Goal: Transaction & Acquisition: Book appointment/travel/reservation

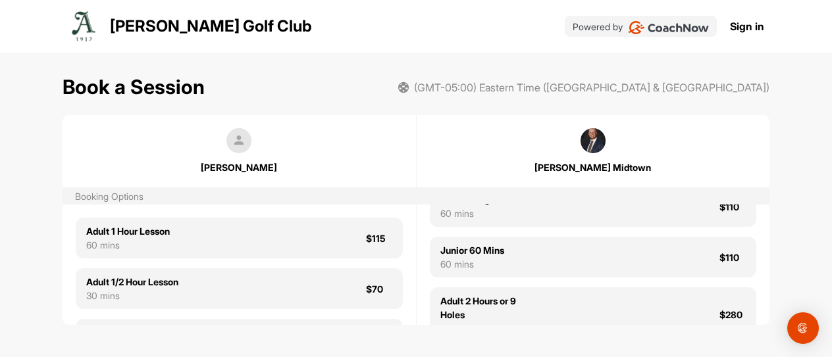
scroll to position [243, 0]
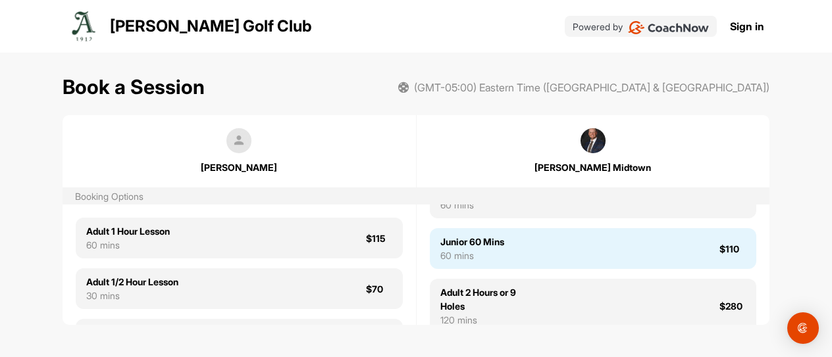
click at [594, 269] on div "Junior 60 Mins 60 mins $110" at bounding box center [593, 248] width 327 height 41
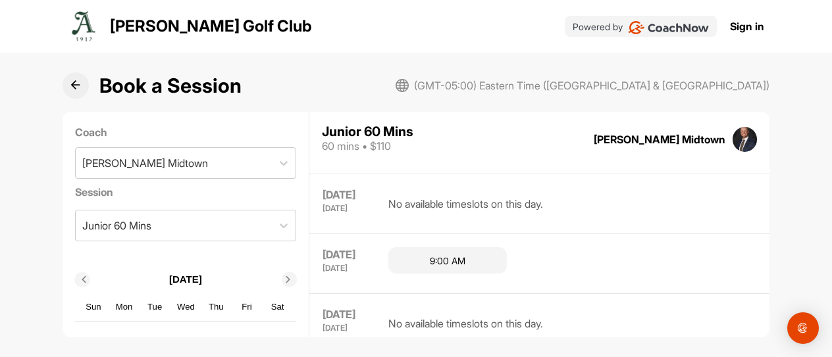
scroll to position [839, 0]
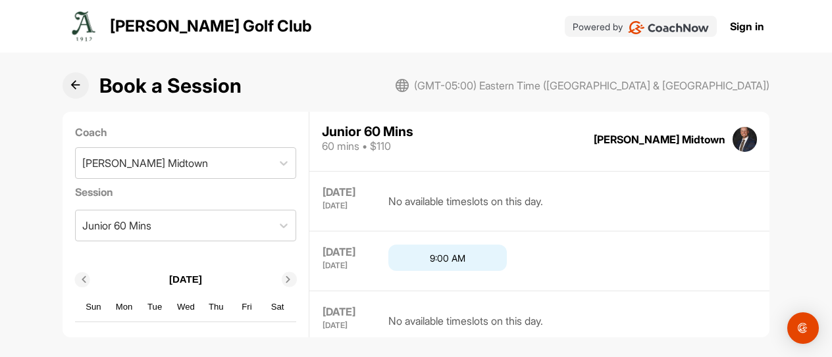
click at [429, 257] on div "9:00 AM" at bounding box center [447, 258] width 118 height 26
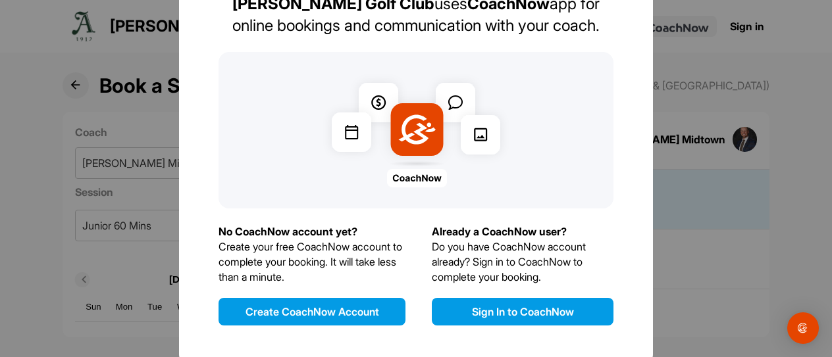
scroll to position [146, 0]
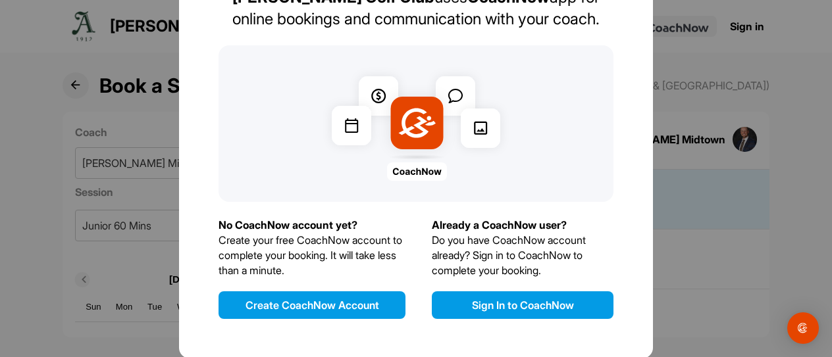
click at [529, 307] on button "Sign In to CoachNow" at bounding box center [523, 306] width 182 height 28
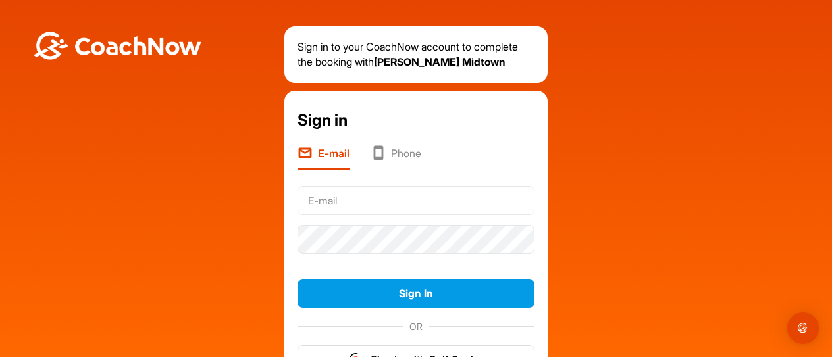
click at [344, 213] on input "text" at bounding box center [416, 200] width 237 height 29
type input "[EMAIL_ADDRESS][DOMAIN_NAME]"
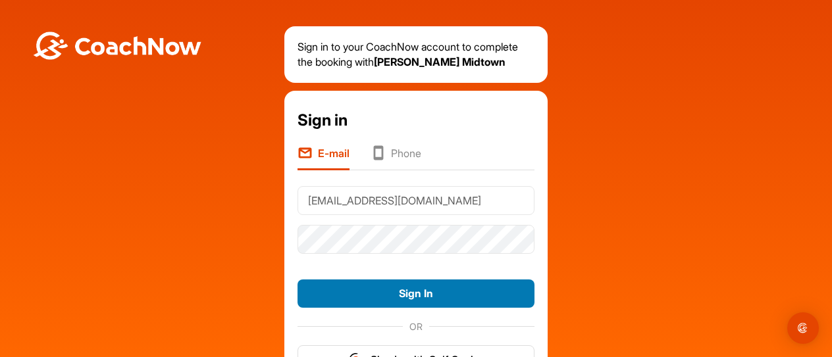
click at [415, 308] on button "Sign In" at bounding box center [416, 294] width 237 height 28
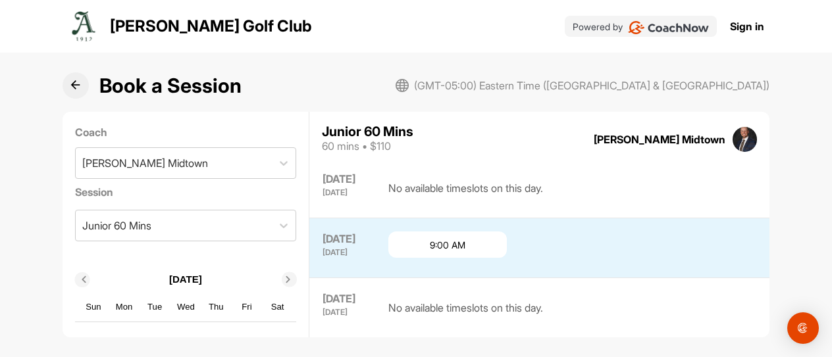
scroll to position [720, 0]
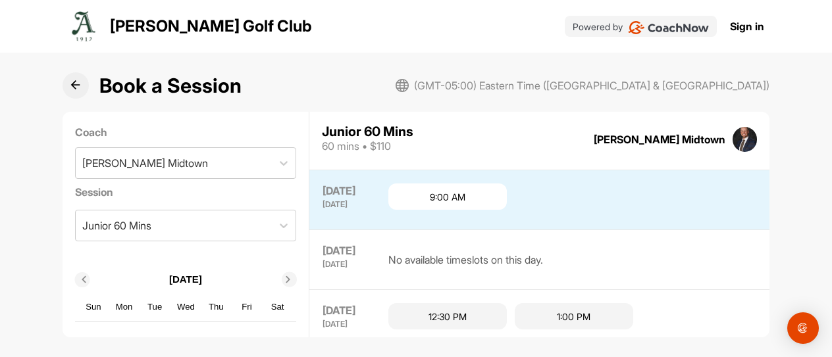
click at [739, 25] on link "Sign in" at bounding box center [747, 26] width 34 height 16
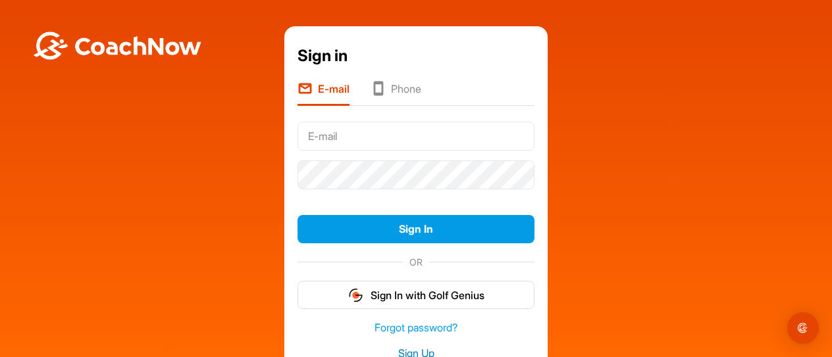
click at [415, 347] on link "Sign Up" at bounding box center [416, 353] width 237 height 15
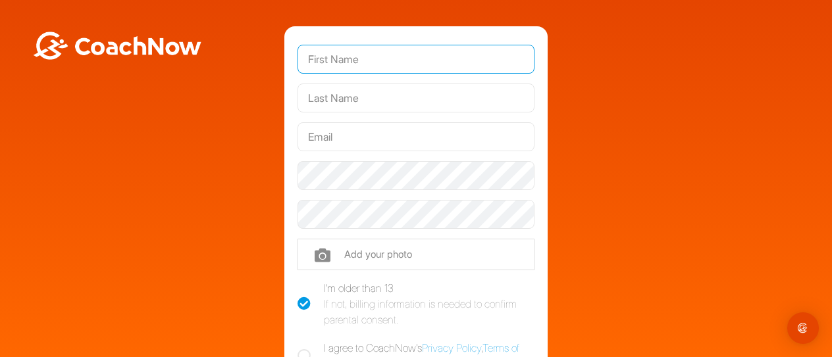
click at [377, 58] on input "text" at bounding box center [416, 59] width 237 height 29
type input "[PERSON_NAME]"
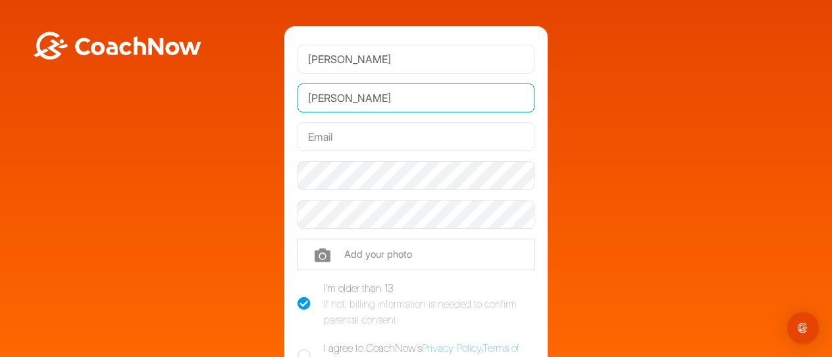
type input "[PERSON_NAME]"
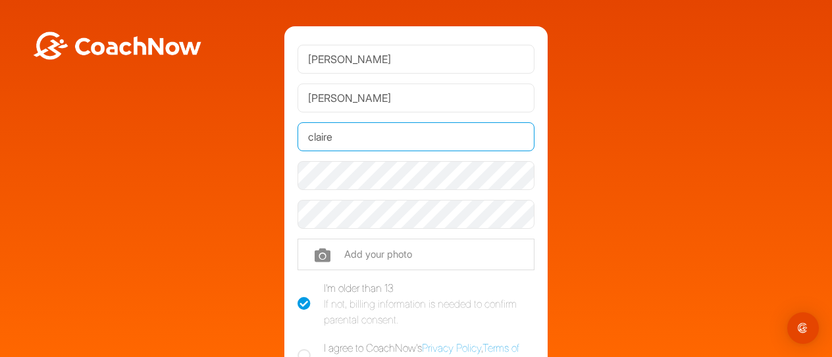
type input "[EMAIL_ADDRESS][DOMAIN_NAME]"
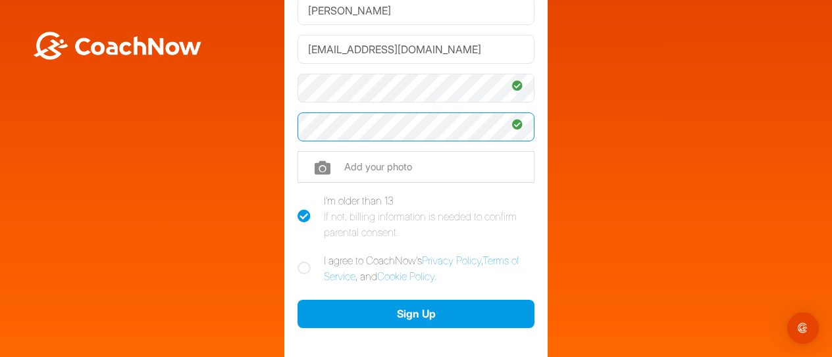
scroll to position [126, 0]
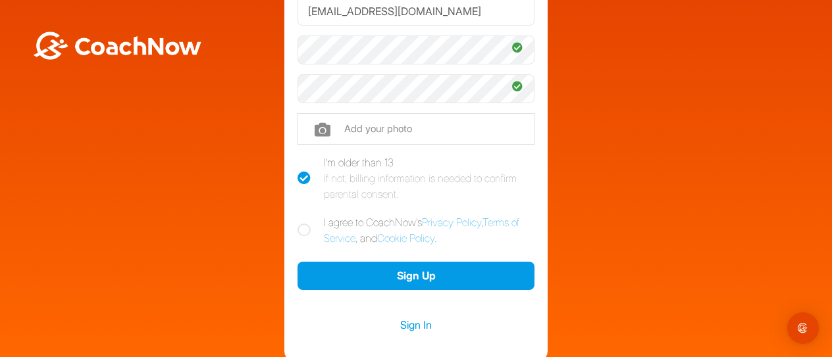
click at [298, 226] on icon at bounding box center [304, 230] width 13 height 13
click at [298, 223] on input "I agree to CoachNow's Privacy Policy , Terms of Service , and Cookie Policy ." at bounding box center [302, 219] width 9 height 9
checkbox input "true"
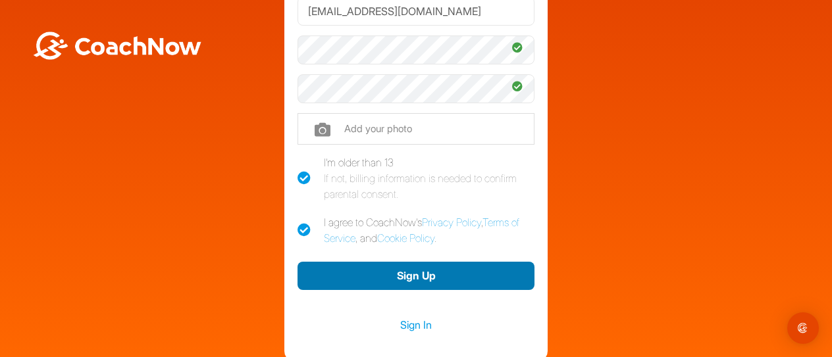
click at [384, 277] on button "Sign Up" at bounding box center [416, 276] width 237 height 28
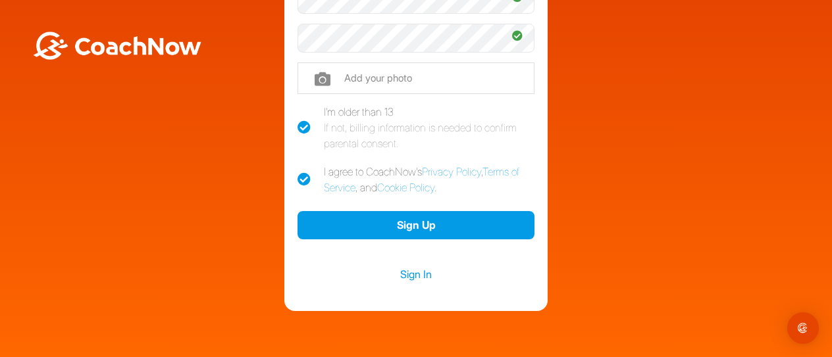
scroll to position [178, 0]
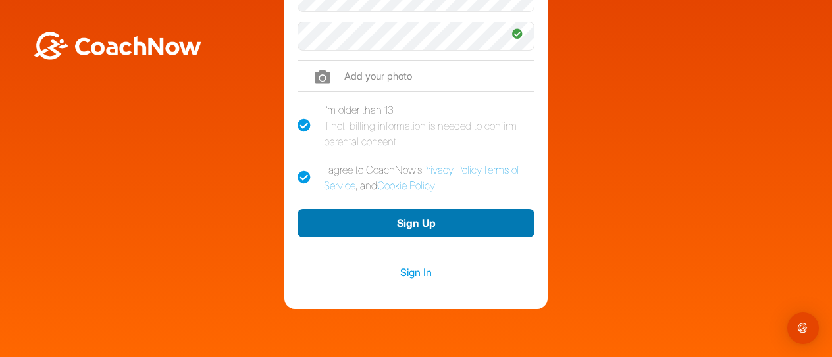
click at [423, 219] on button "Sign Up" at bounding box center [416, 223] width 237 height 28
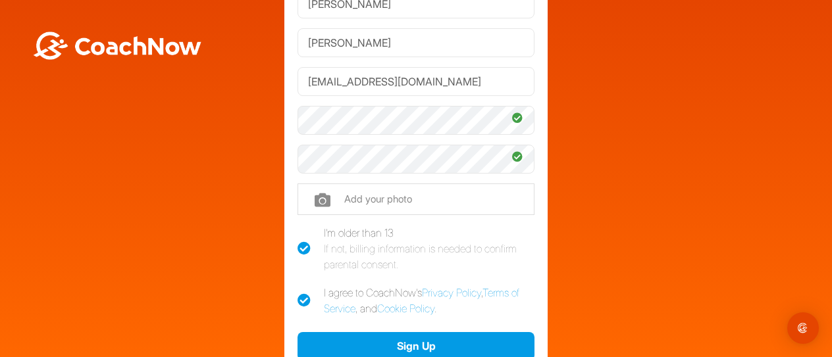
scroll to position [0, 0]
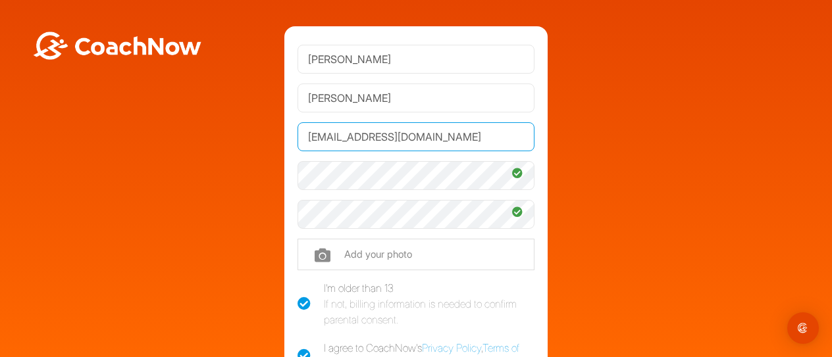
click at [444, 136] on input "[EMAIL_ADDRESS][DOMAIN_NAME]" at bounding box center [416, 136] width 237 height 29
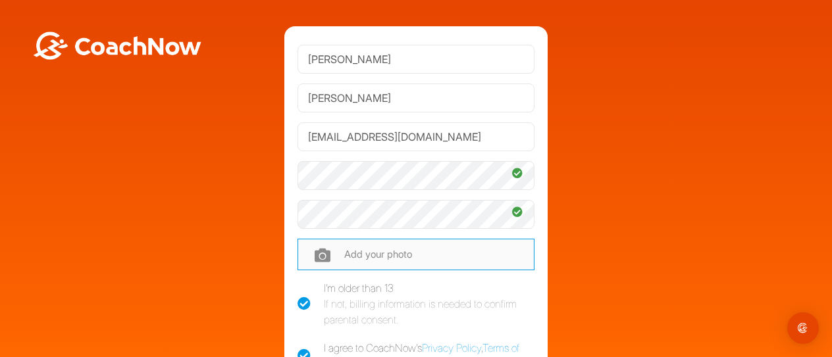
click at [443, 255] on input "file" at bounding box center [416, 255] width 237 height 32
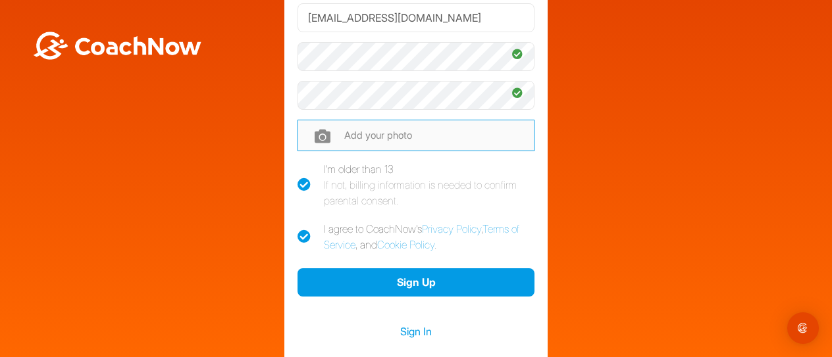
scroll to position [132, 0]
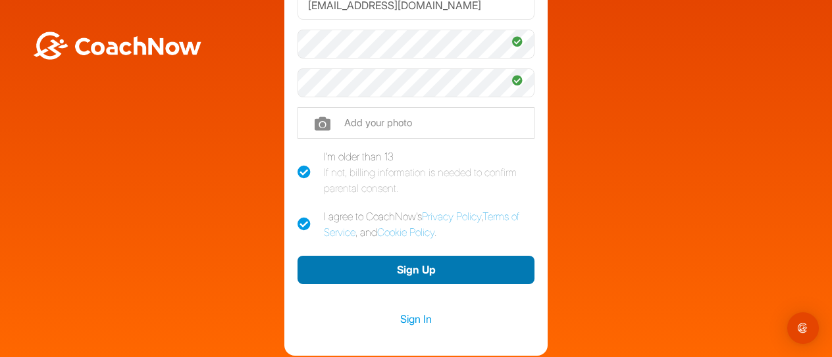
click at [419, 269] on button "Sign Up" at bounding box center [416, 270] width 237 height 28
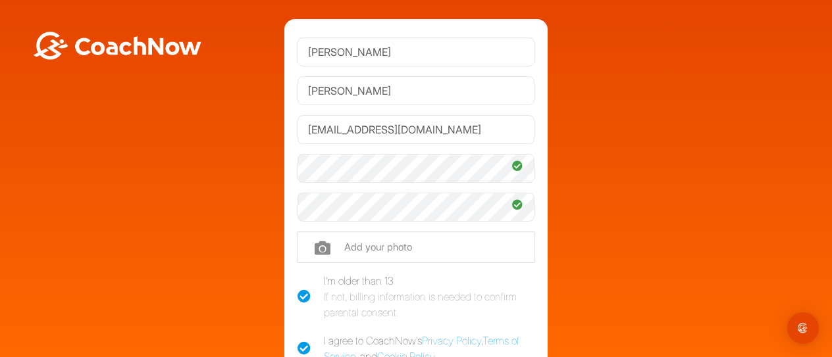
scroll to position [0, 0]
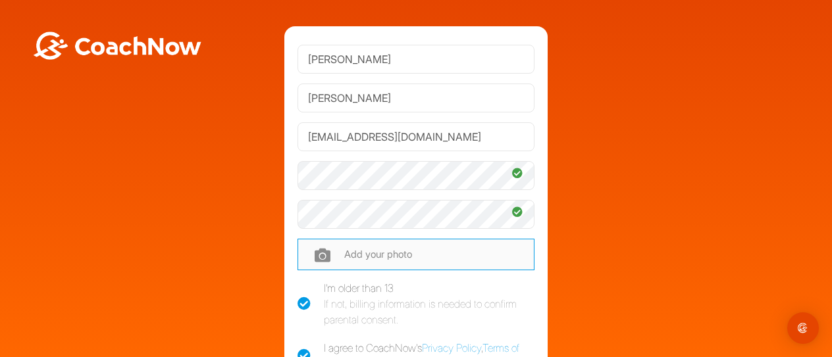
click at [353, 257] on input "file" at bounding box center [416, 255] width 237 height 32
type input "C:\fakepath\AnsleyMothersDay2022-17.jpg"
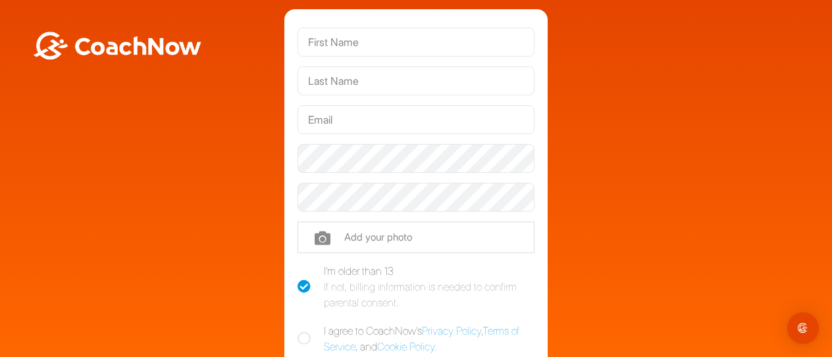
scroll to position [26, 0]
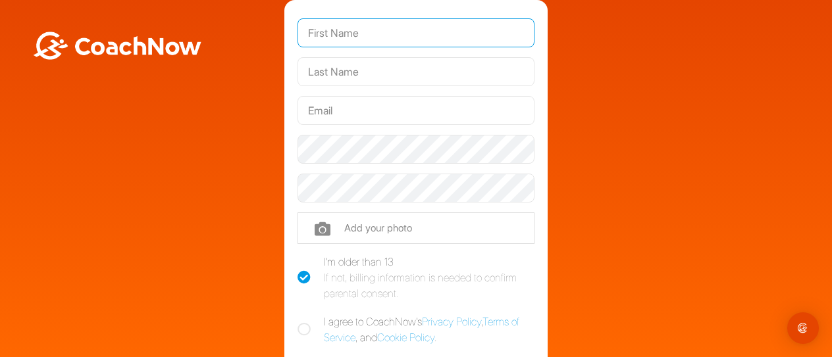
click at [324, 43] on input "text" at bounding box center [416, 32] width 237 height 29
type input "[PERSON_NAME]"
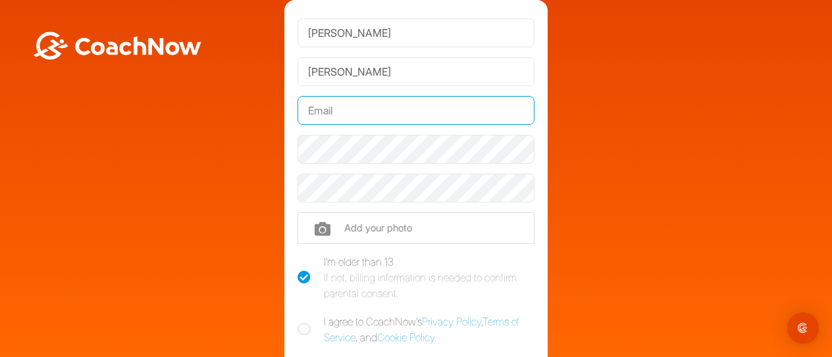
click at [336, 106] on input "text" at bounding box center [416, 110] width 237 height 29
type input "[EMAIL_ADDRESS][DOMAIN_NAME]"
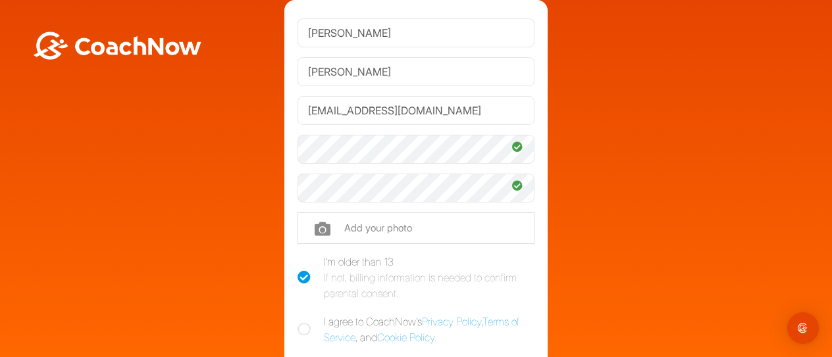
click at [307, 325] on label "I agree to CoachNow's Privacy Policy , Terms of Service , and Cookie Policy ." at bounding box center [416, 330] width 237 height 32
click at [306, 323] on input "I agree to CoachNow's Privacy Policy , Terms of Service , and Cookie Policy ." at bounding box center [302, 318] width 9 height 9
checkbox input "true"
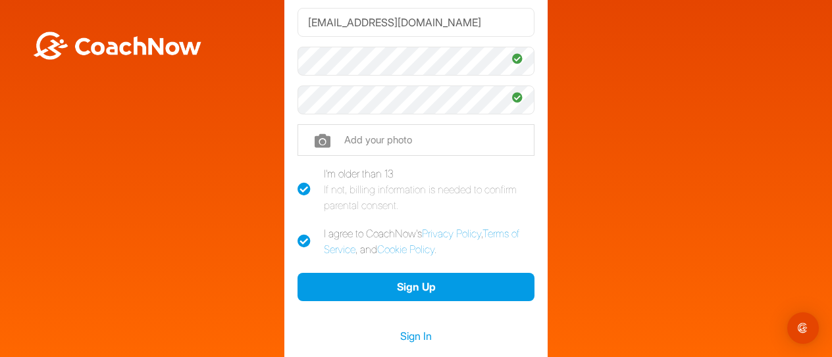
scroll to position [132, 0]
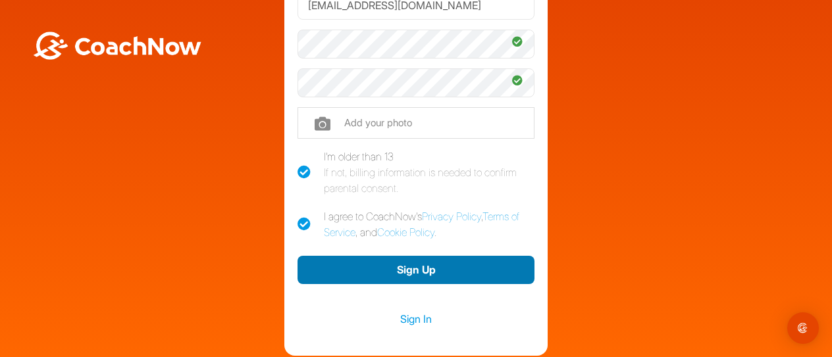
click at [394, 270] on button "Sign Up" at bounding box center [416, 270] width 237 height 28
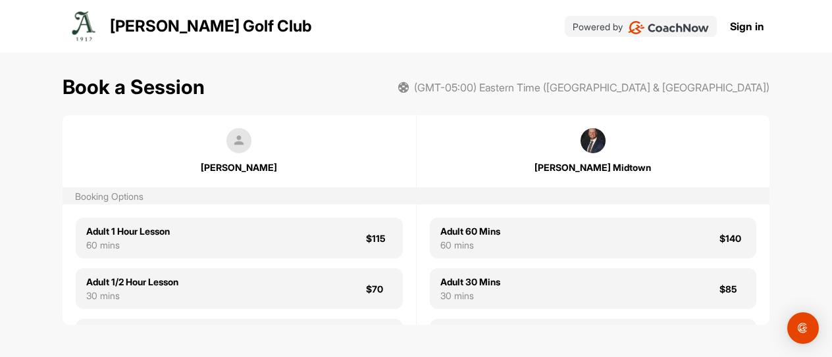
click at [745, 24] on link "Sign in" at bounding box center [747, 26] width 34 height 16
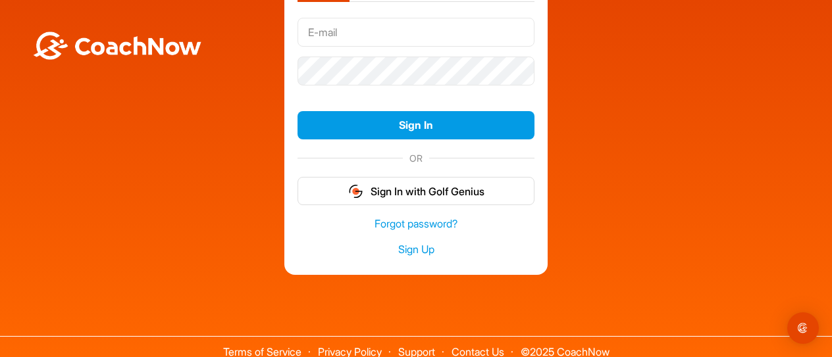
scroll to position [105, 0]
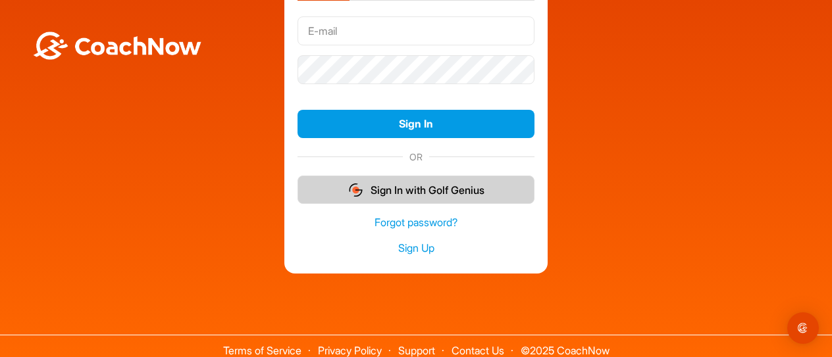
click at [419, 180] on button "Sign In with Golf Genius" at bounding box center [416, 190] width 237 height 28
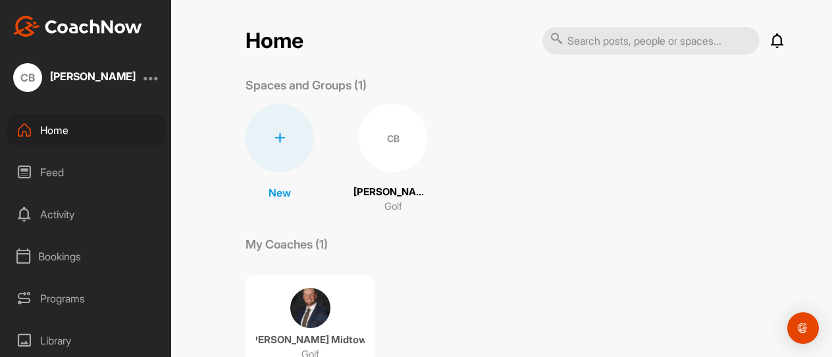
click at [290, 313] on img at bounding box center [310, 308] width 40 height 40
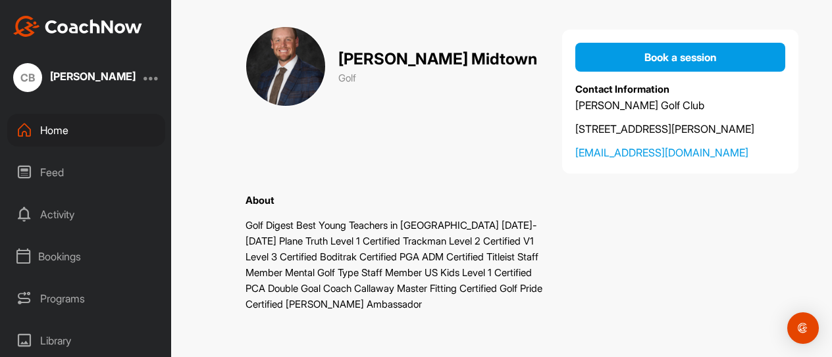
click at [59, 260] on div "Bookings" at bounding box center [86, 256] width 158 height 33
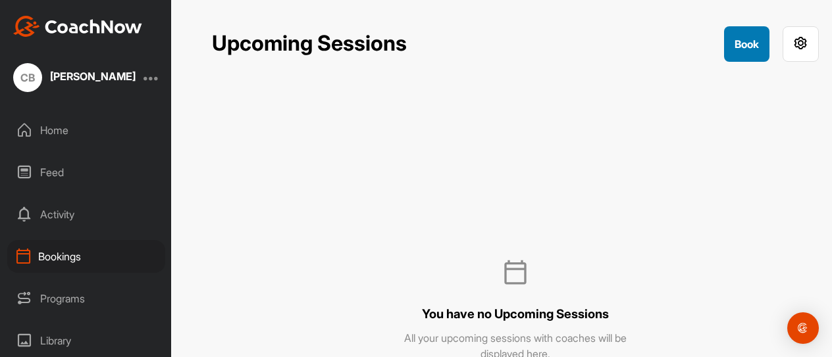
click at [741, 45] on button "Book" at bounding box center [746, 44] width 45 height 36
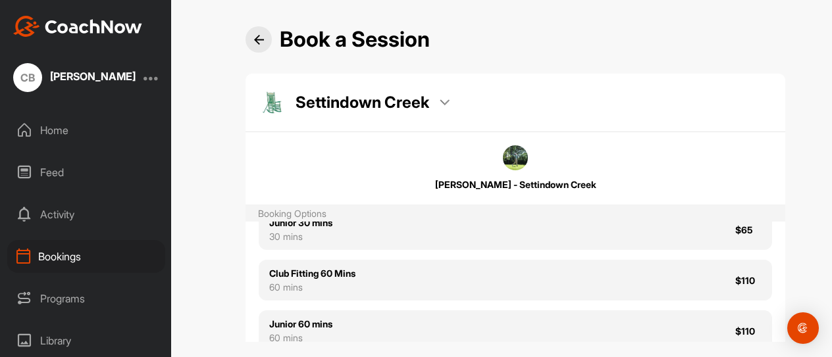
scroll to position [184, 0]
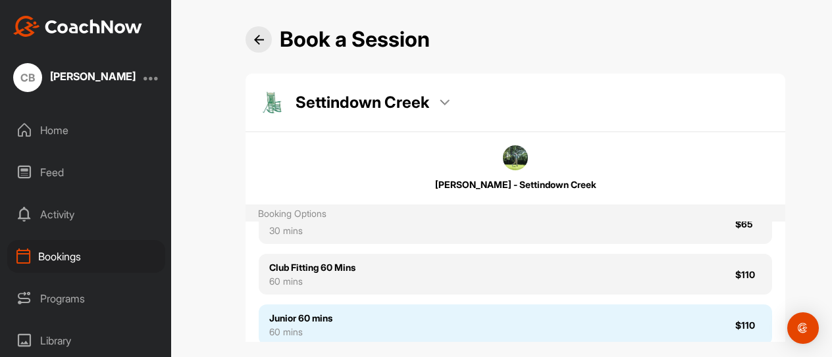
click at [641, 323] on div "Junior 60 mins 60 mins $110" at bounding box center [515, 325] width 513 height 41
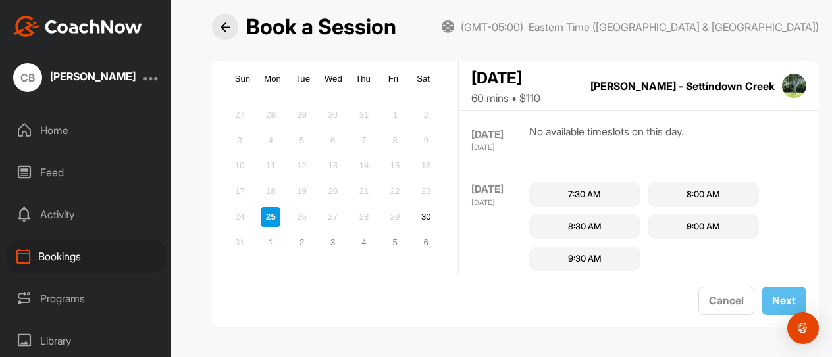
scroll to position [612, 0]
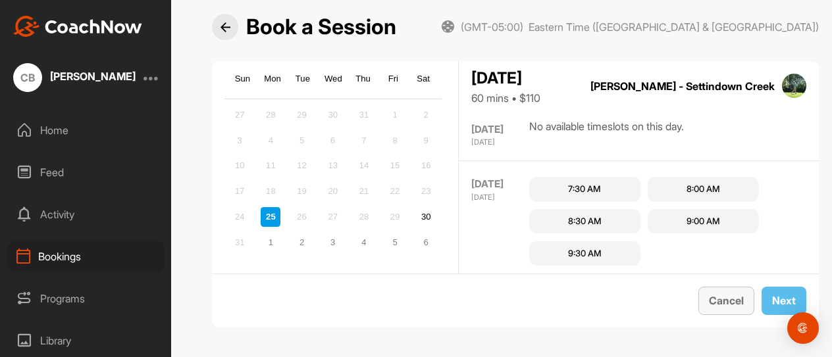
click at [706, 311] on button "Cancel" at bounding box center [726, 301] width 56 height 28
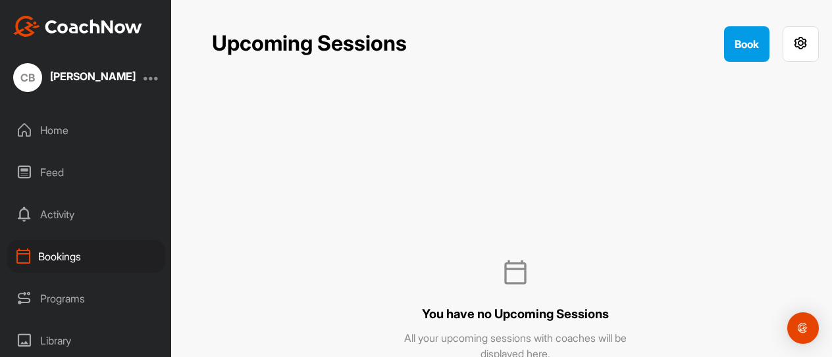
click at [63, 128] on div "Home" at bounding box center [86, 130] width 158 height 33
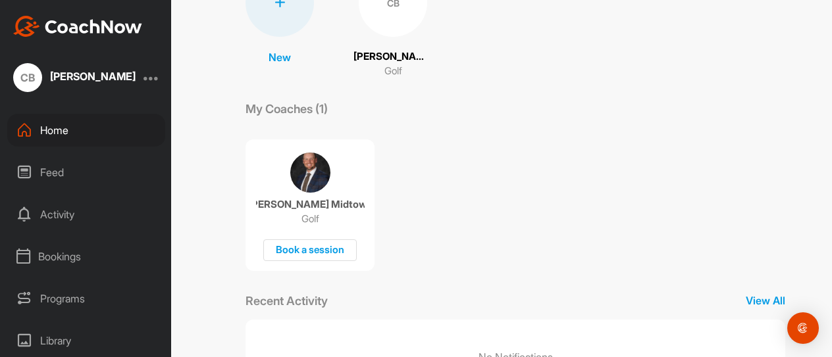
scroll to position [137, 0]
click at [282, 243] on div "Book a session" at bounding box center [309, 249] width 93 height 22
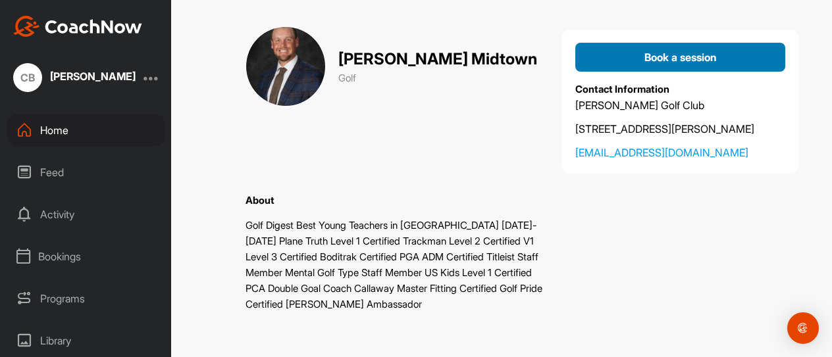
click at [660, 61] on span "Book a session" at bounding box center [680, 57] width 72 height 13
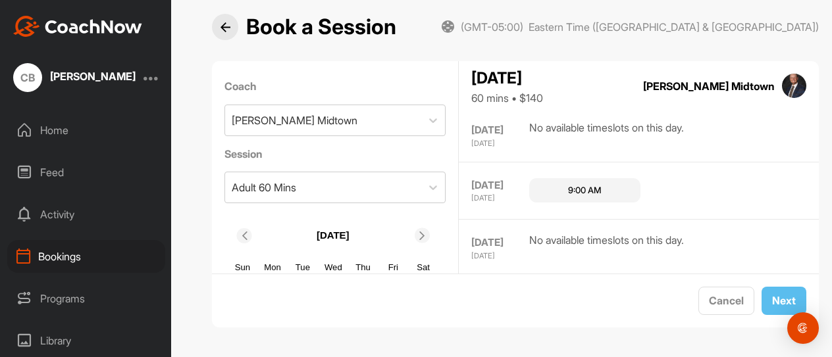
scroll to position [819, 0]
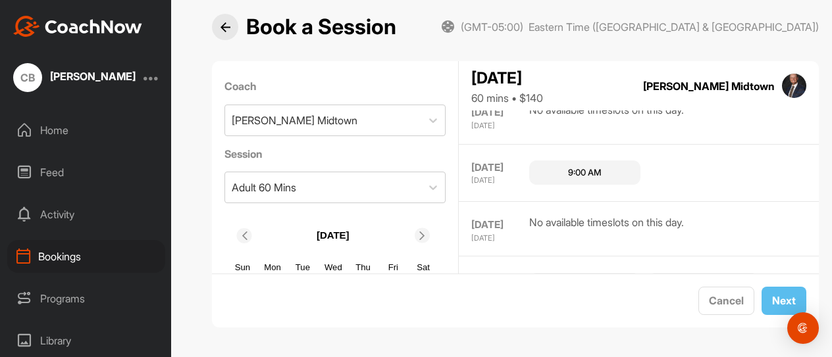
click at [588, 169] on div "9:00 AM" at bounding box center [585, 173] width 34 height 13
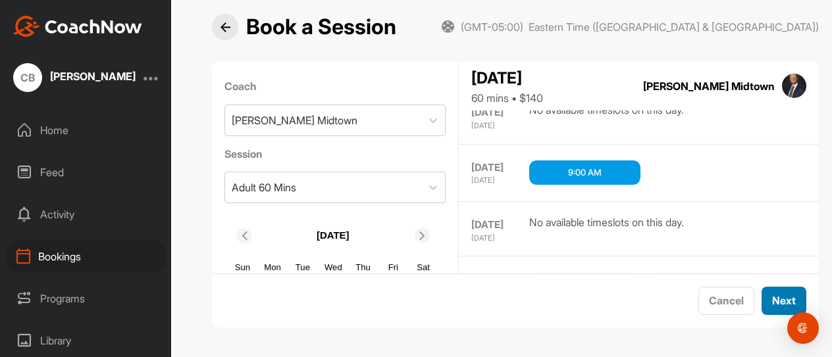
click at [774, 303] on button "Next" at bounding box center [784, 301] width 45 height 28
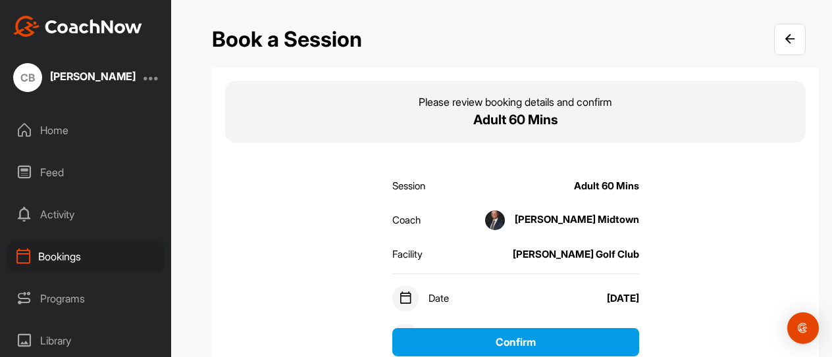
scroll to position [14, 0]
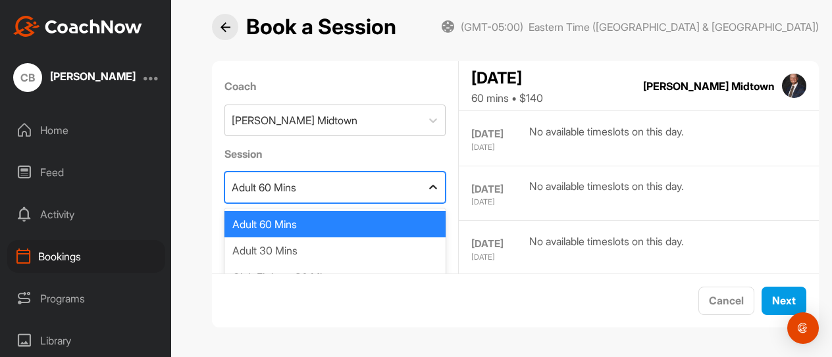
click at [427, 186] on icon at bounding box center [433, 187] width 13 height 13
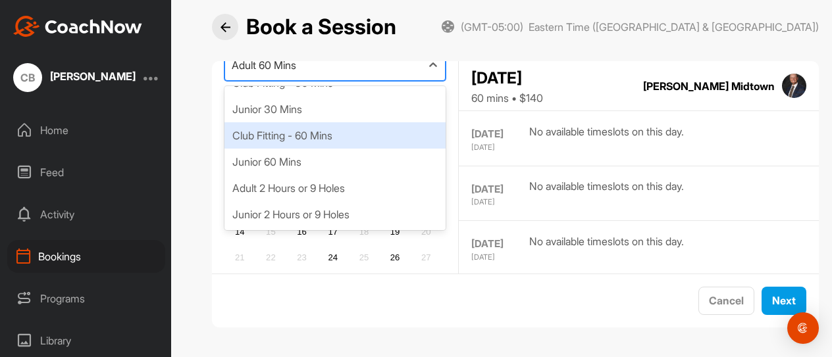
scroll to position [140, 0]
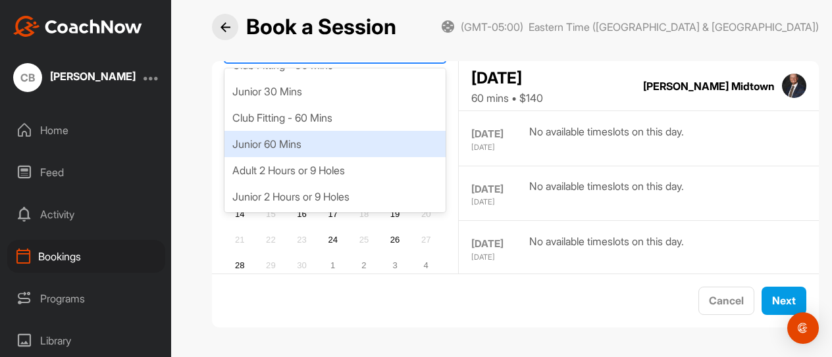
click at [321, 149] on div "Junior 60 Mins" at bounding box center [335, 144] width 222 height 26
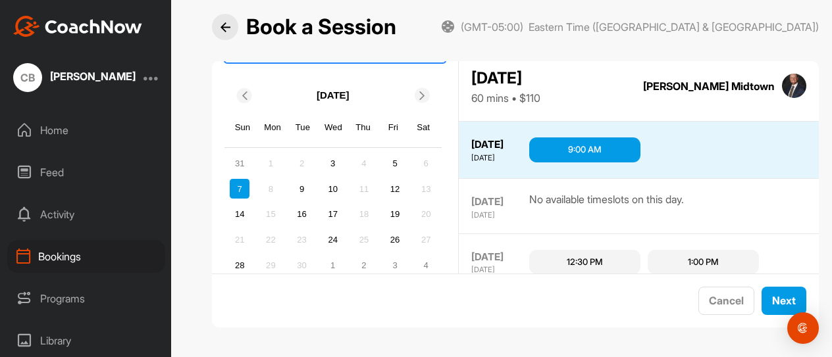
scroll to position [847, 0]
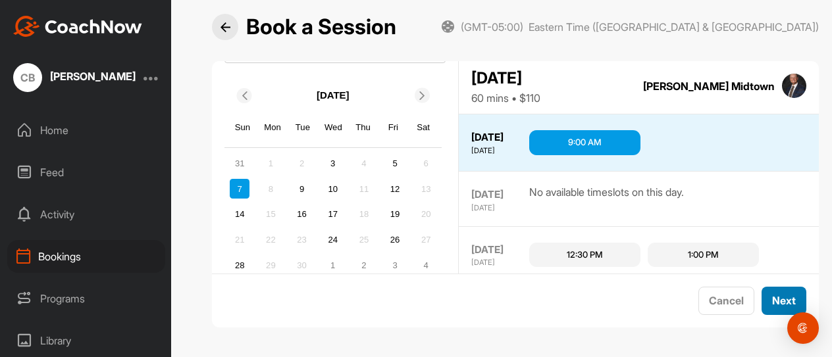
click at [770, 301] on button "Next" at bounding box center [784, 301] width 45 height 28
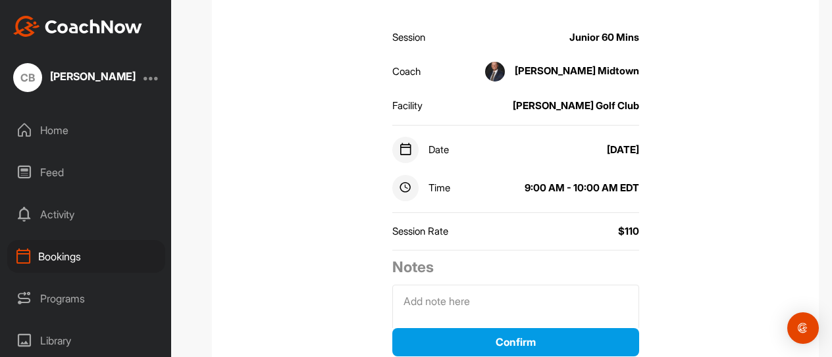
scroll to position [104, 0]
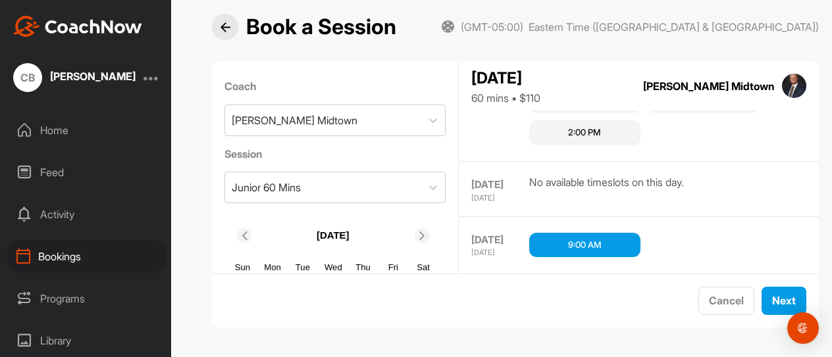
scroll to position [756, 0]
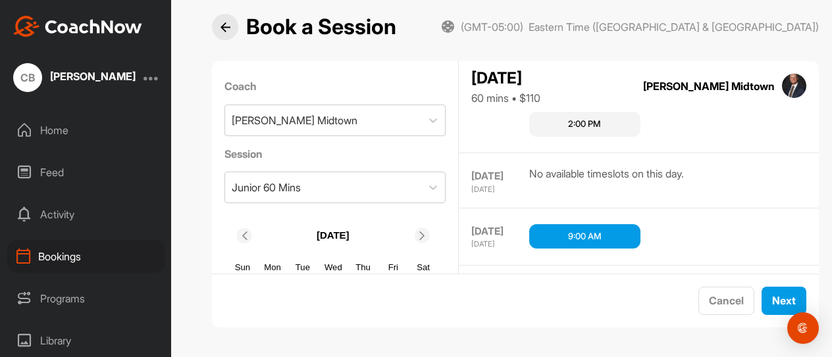
click at [621, 234] on div "9:00 AM" at bounding box center [584, 236] width 111 height 25
click at [771, 299] on button "Next" at bounding box center [784, 301] width 45 height 28
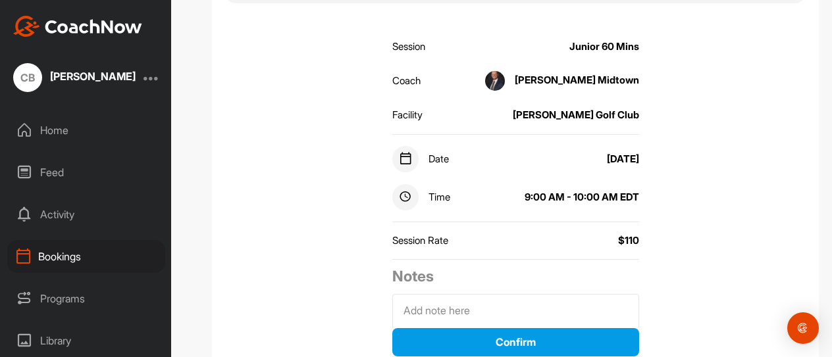
scroll to position [202, 0]
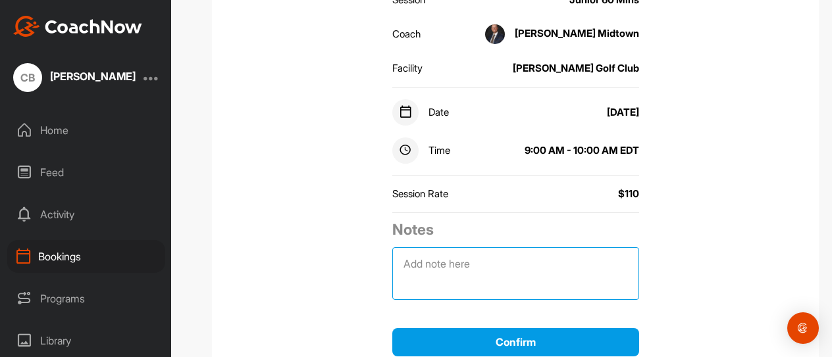
click at [538, 275] on textarea at bounding box center [515, 273] width 247 height 53
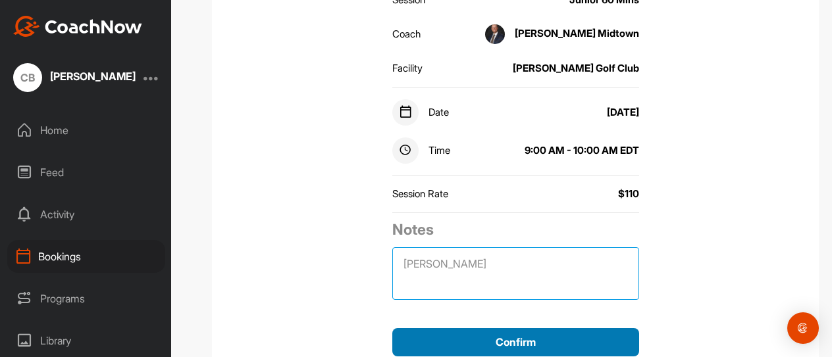
type textarea "Nash Burke"
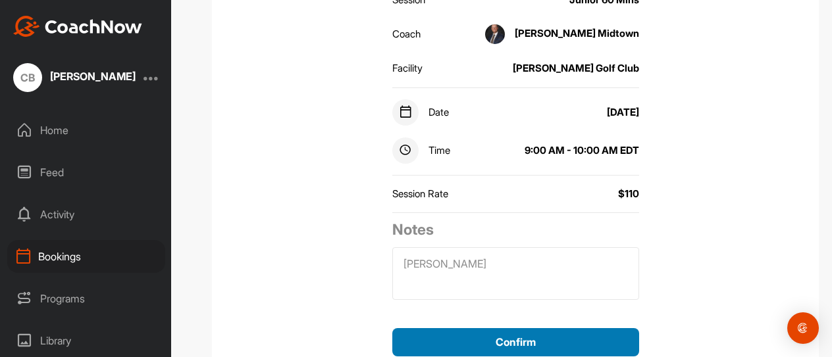
click at [494, 344] on button "Confirm" at bounding box center [515, 342] width 247 height 28
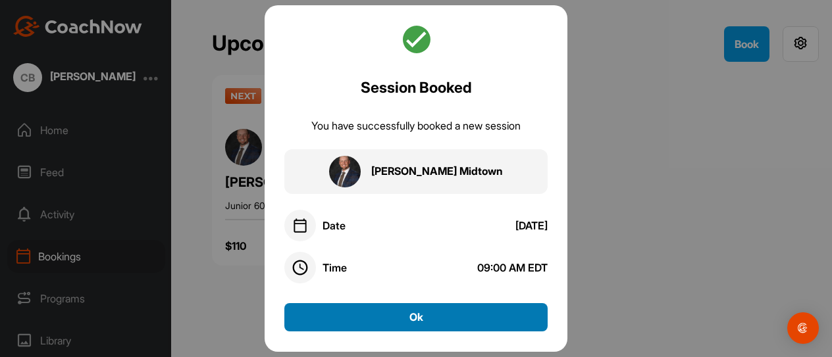
click at [438, 320] on button "Ok" at bounding box center [415, 317] width 263 height 28
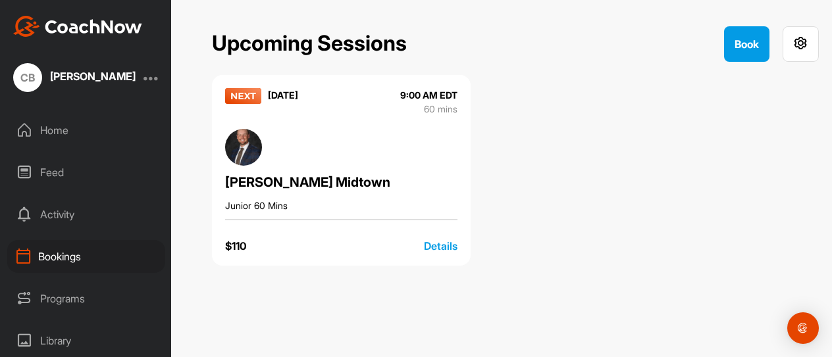
click at [62, 257] on div "Bookings" at bounding box center [86, 256] width 158 height 33
click at [752, 43] on button "Book" at bounding box center [746, 44] width 45 height 36
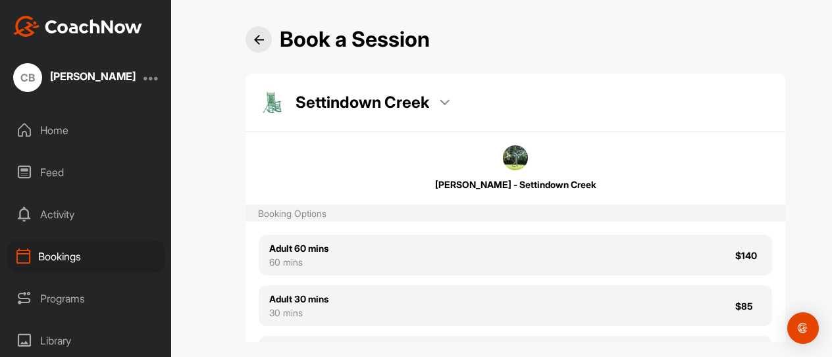
click at [437, 98] on div "Settindown Creek" at bounding box center [354, 103] width 191 height 26
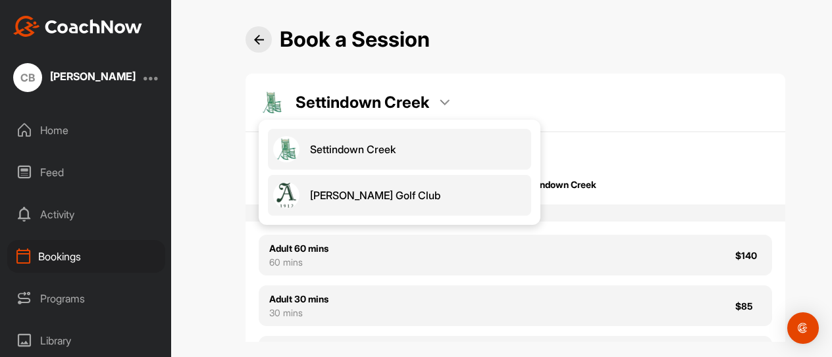
click at [351, 192] on span "[PERSON_NAME] Golf Club" at bounding box center [375, 195] width 130 height 14
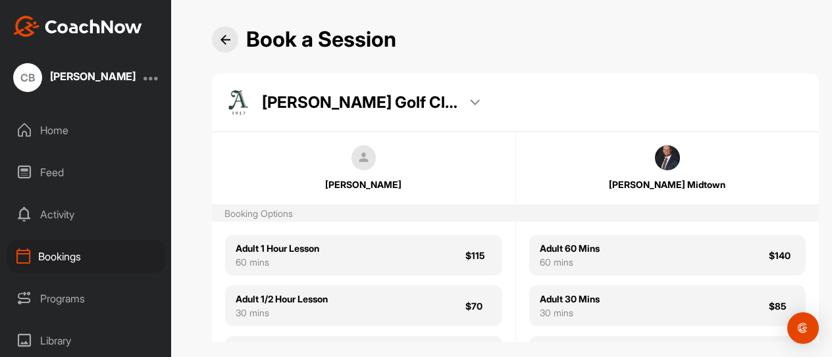
click at [652, 172] on div "[PERSON_NAME] Midtown" at bounding box center [667, 168] width 303 height 46
click at [669, 175] on div "[PERSON_NAME] Midtown" at bounding box center [667, 168] width 303 height 46
click at [652, 170] on div "[PERSON_NAME] Midtown" at bounding box center [667, 168] width 303 height 46
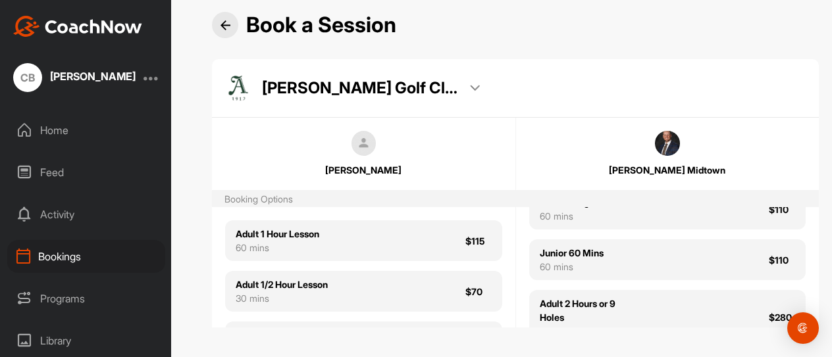
scroll to position [238, 0]
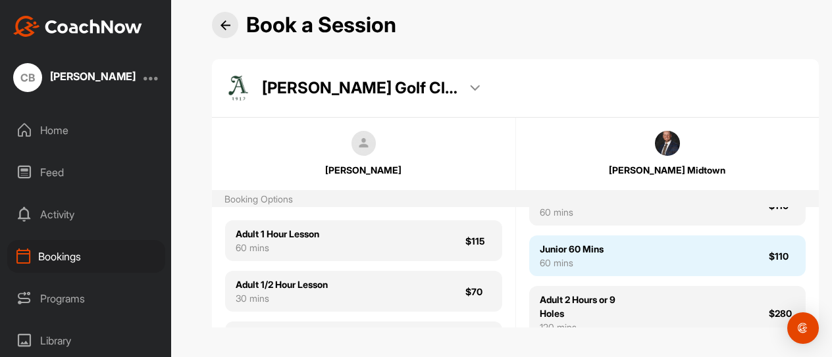
click at [644, 276] on div "Junior 60 Mins 60 mins $110" at bounding box center [667, 256] width 277 height 41
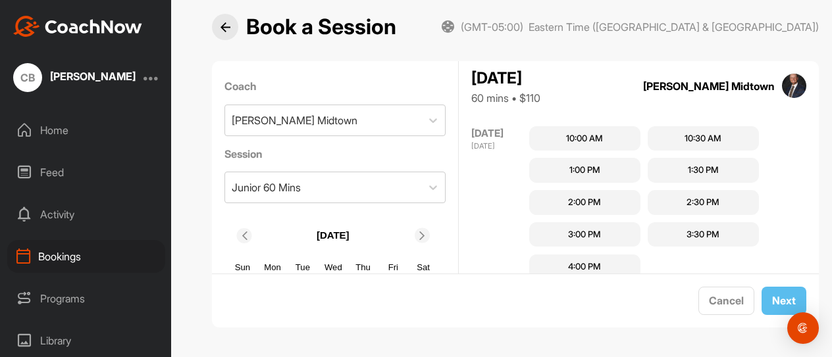
scroll to position [3168, 0]
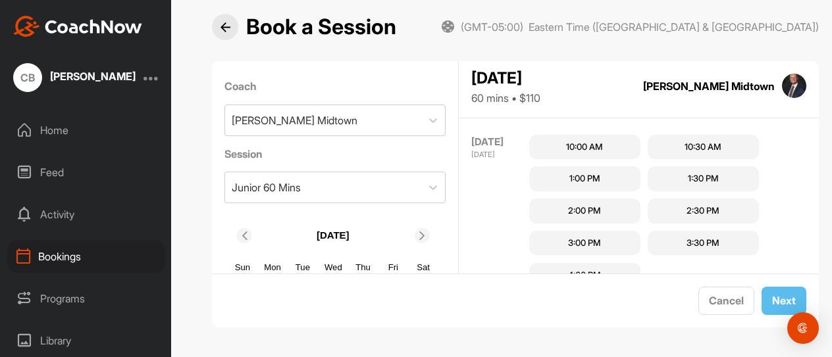
click at [600, 269] on div "4:00 PM" at bounding box center [584, 275] width 33 height 13
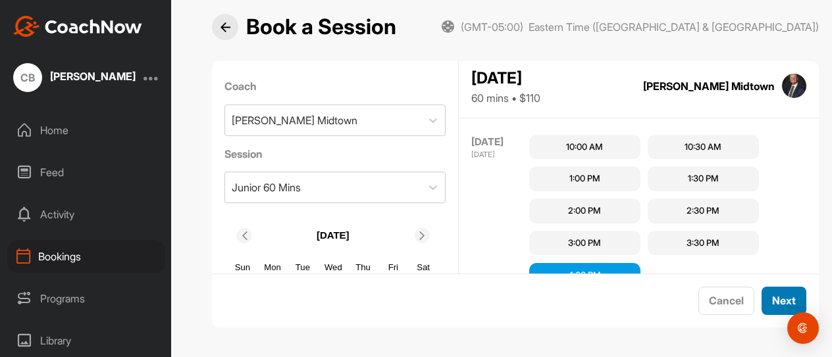
click at [770, 301] on button "Next" at bounding box center [784, 301] width 45 height 28
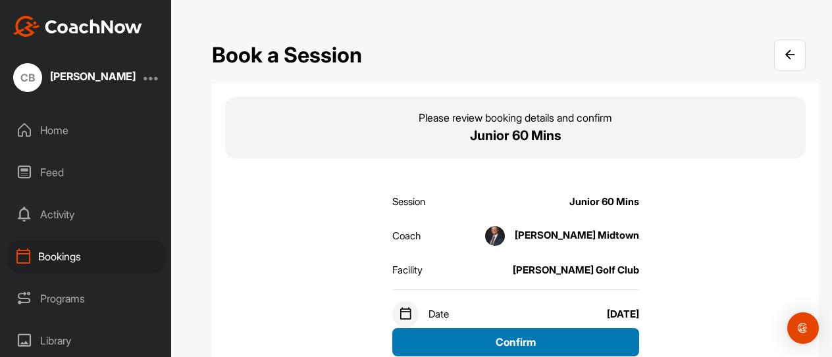
click at [525, 343] on button "Confirm" at bounding box center [515, 342] width 247 height 28
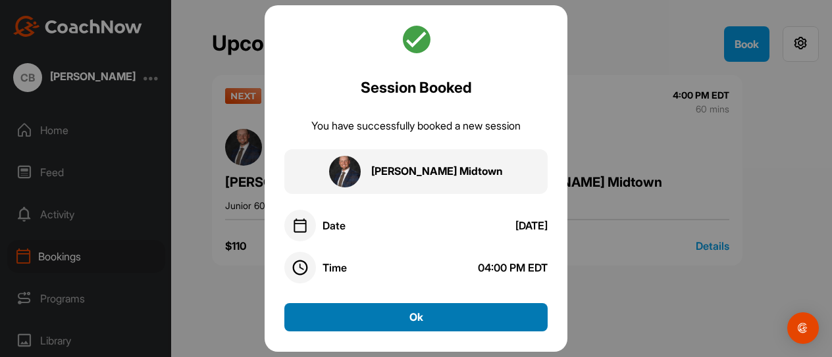
click at [405, 315] on button "Ok" at bounding box center [415, 317] width 263 height 28
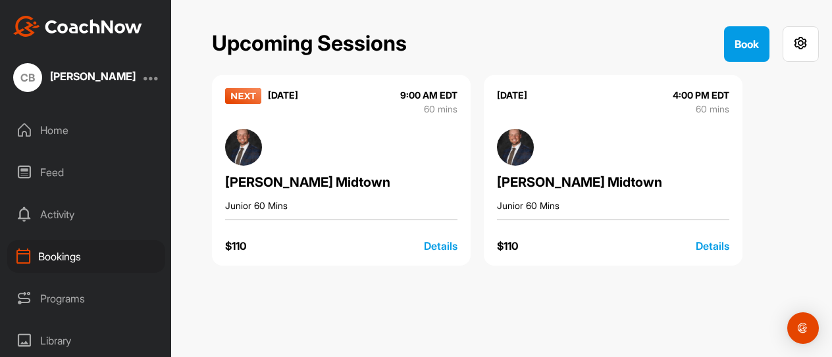
click at [708, 243] on div "Details" at bounding box center [713, 246] width 34 height 16
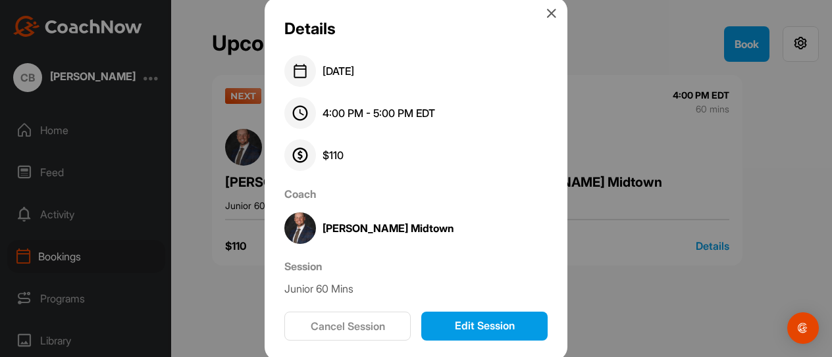
click at [474, 328] on button "Edit Session" at bounding box center [484, 326] width 126 height 29
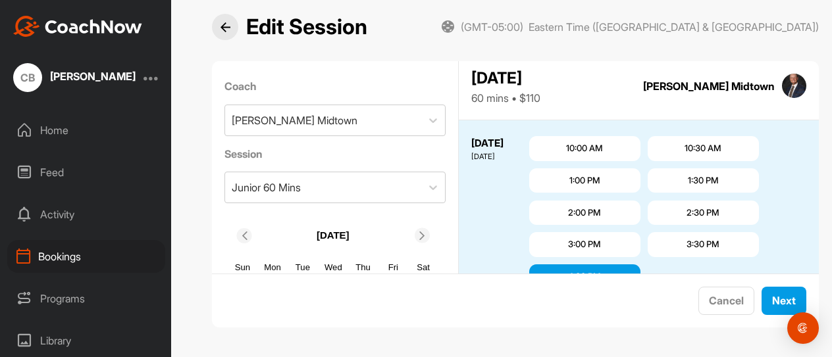
scroll to position [1076, 0]
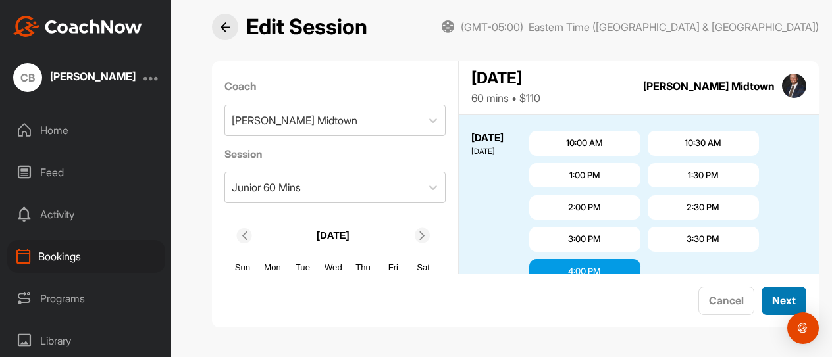
click at [770, 301] on button "Next" at bounding box center [784, 301] width 45 height 28
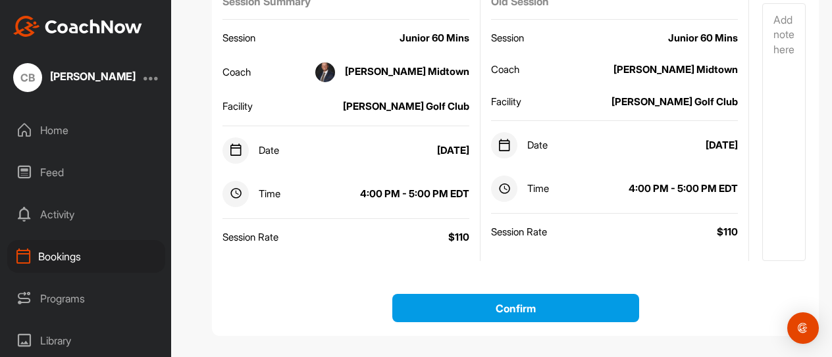
scroll to position [120, 0]
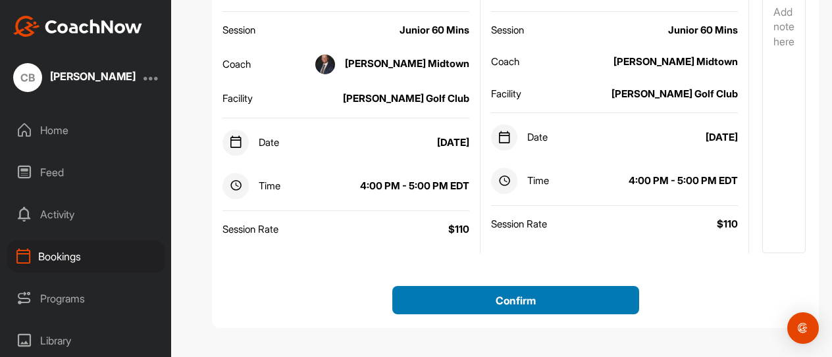
click at [507, 297] on button "Confirm" at bounding box center [515, 300] width 247 height 28
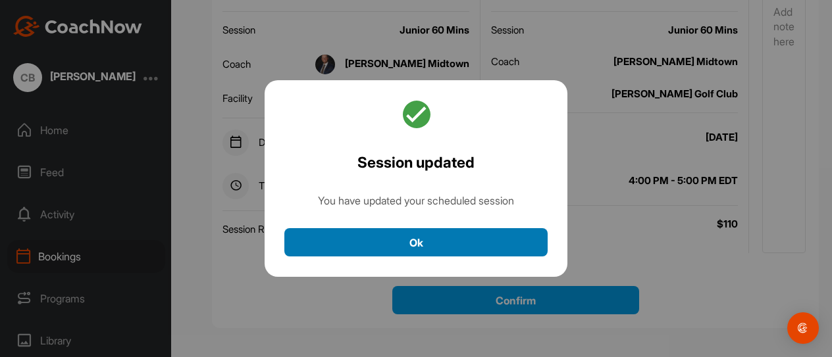
click at [442, 237] on button "Ok" at bounding box center [415, 242] width 263 height 28
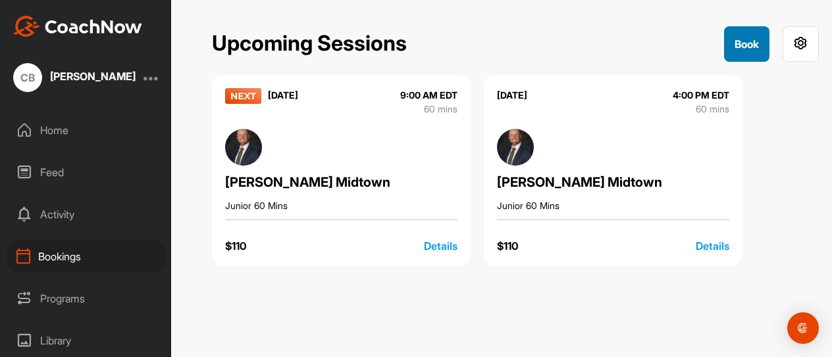
click at [743, 41] on button "Book" at bounding box center [746, 44] width 45 height 36
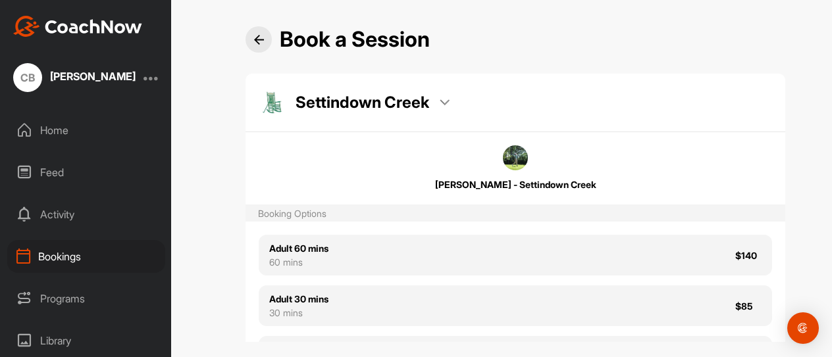
click at [425, 100] on div "Settindown Creek" at bounding box center [354, 103] width 191 height 26
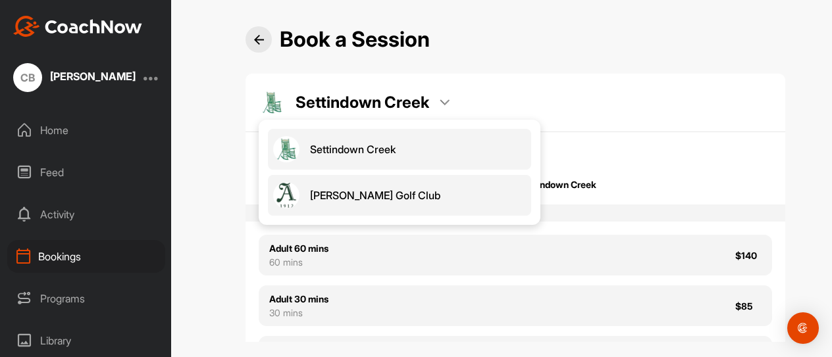
click at [359, 199] on span "[PERSON_NAME] Golf Club" at bounding box center [375, 195] width 130 height 14
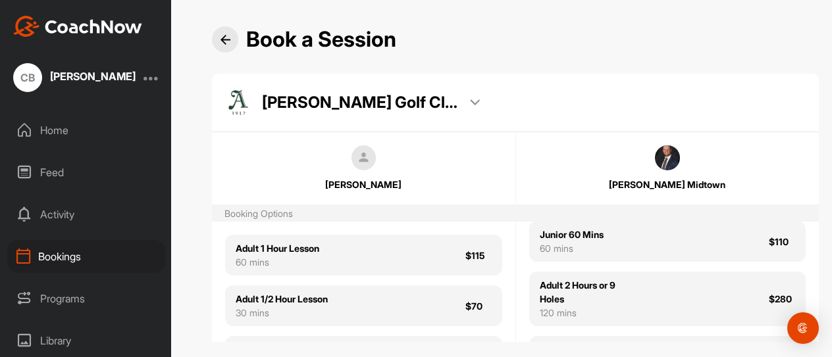
scroll to position [263, 0]
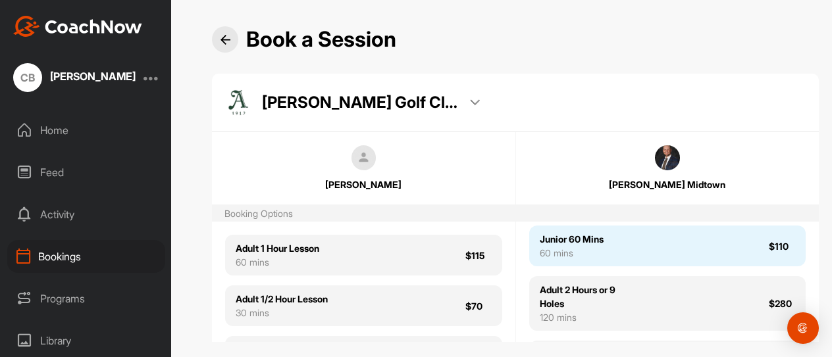
click at [682, 267] on div "Junior 60 Mins 60 mins $110" at bounding box center [667, 246] width 277 height 41
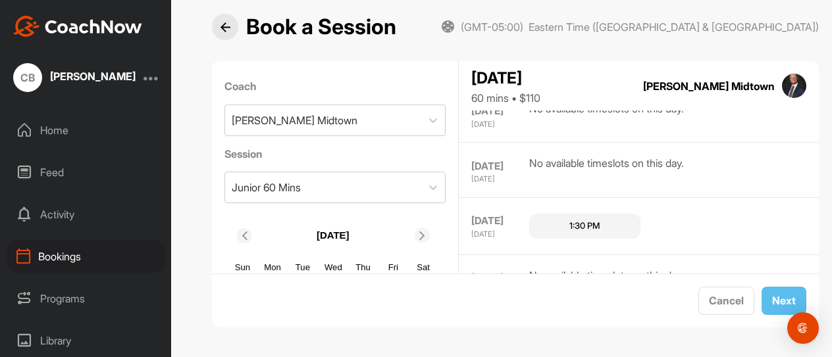
click at [419, 235] on icon at bounding box center [422, 236] width 9 height 9
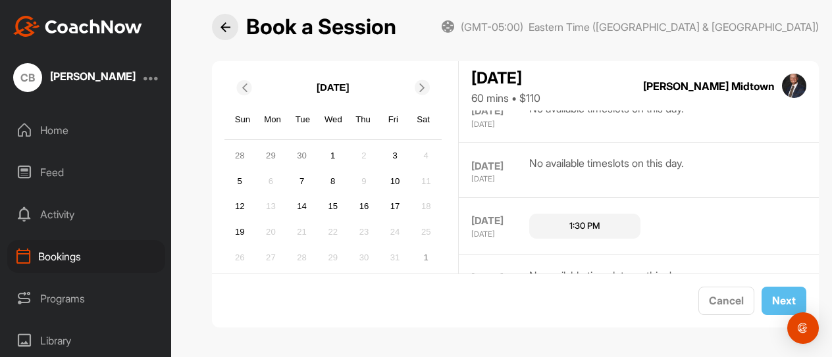
scroll to position [149, 0]
click at [303, 182] on div "7" at bounding box center [302, 180] width 20 height 20
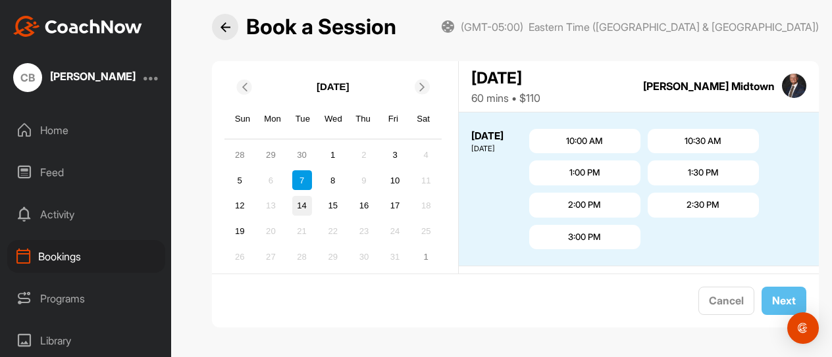
click at [305, 199] on div "14" at bounding box center [302, 206] width 20 height 20
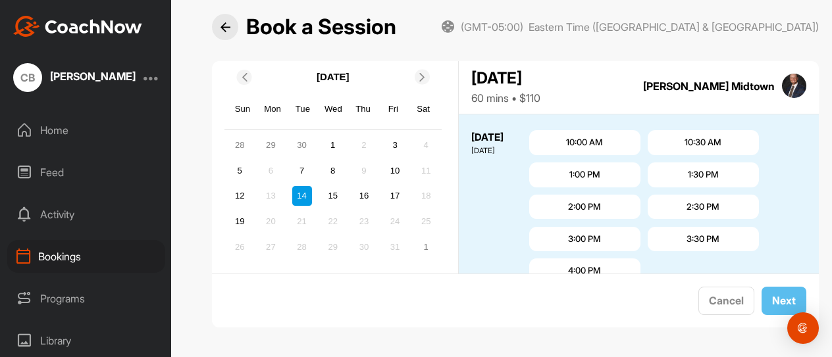
scroll to position [163, 0]
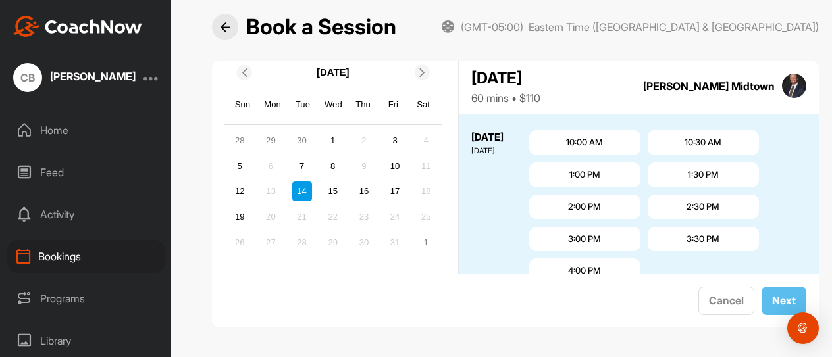
click at [422, 70] on icon at bounding box center [422, 72] width 9 height 9
click at [245, 78] on div at bounding box center [244, 72] width 15 height 15
click at [395, 138] on div "3" at bounding box center [395, 141] width 20 height 20
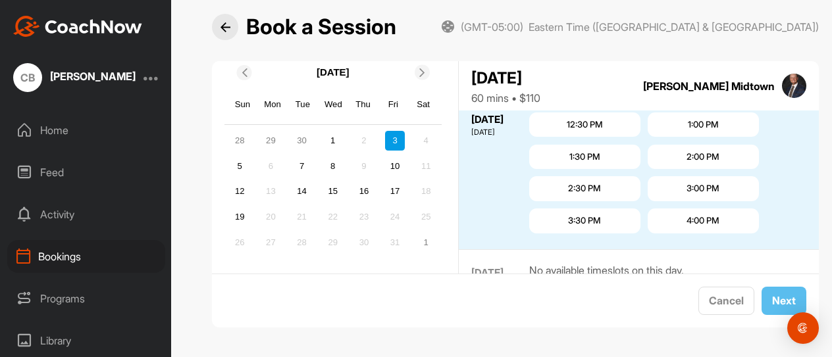
scroll to position [1125, 0]
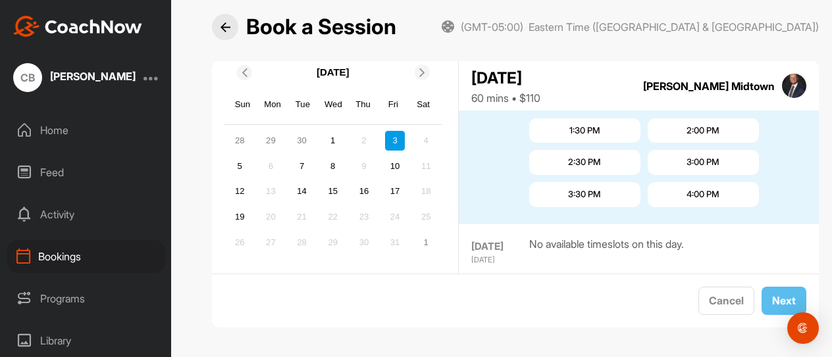
click at [59, 249] on div "Bookings" at bounding box center [86, 256] width 158 height 33
